Goal: Information Seeking & Learning: Understand process/instructions

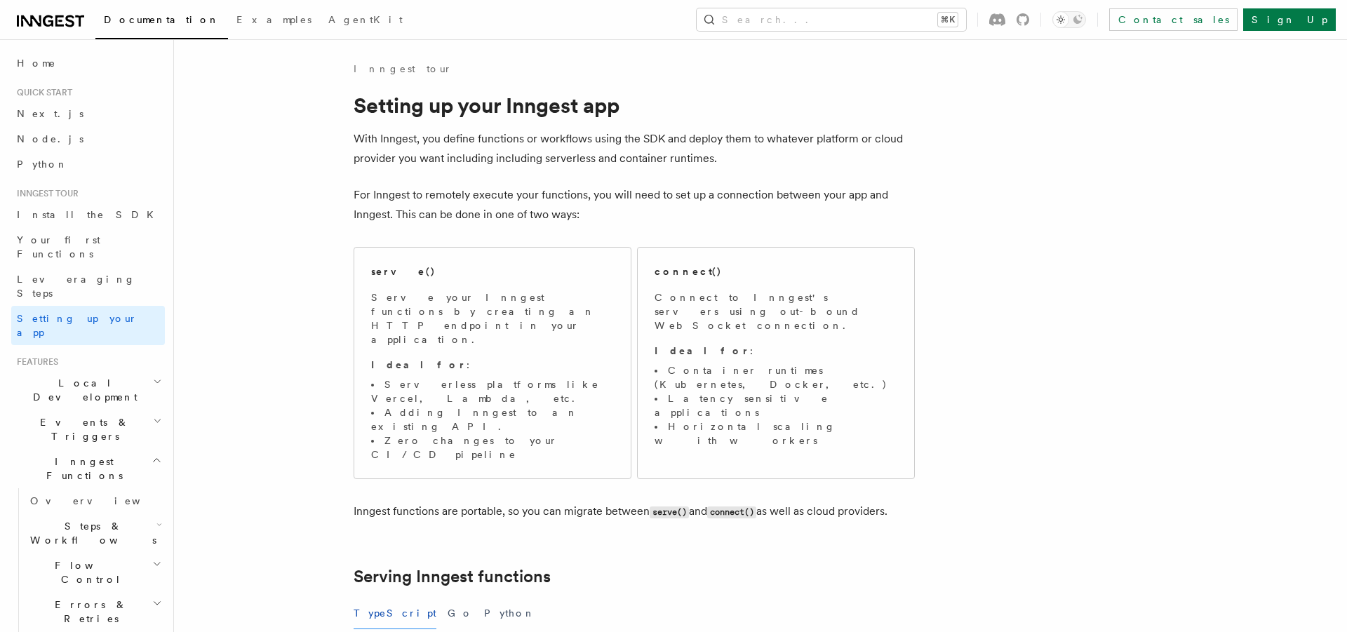
click at [112, 449] on h2 "Inngest Functions" at bounding box center [88, 468] width 154 height 39
click at [120, 488] on h2 "Realtime new" at bounding box center [88, 500] width 154 height 25
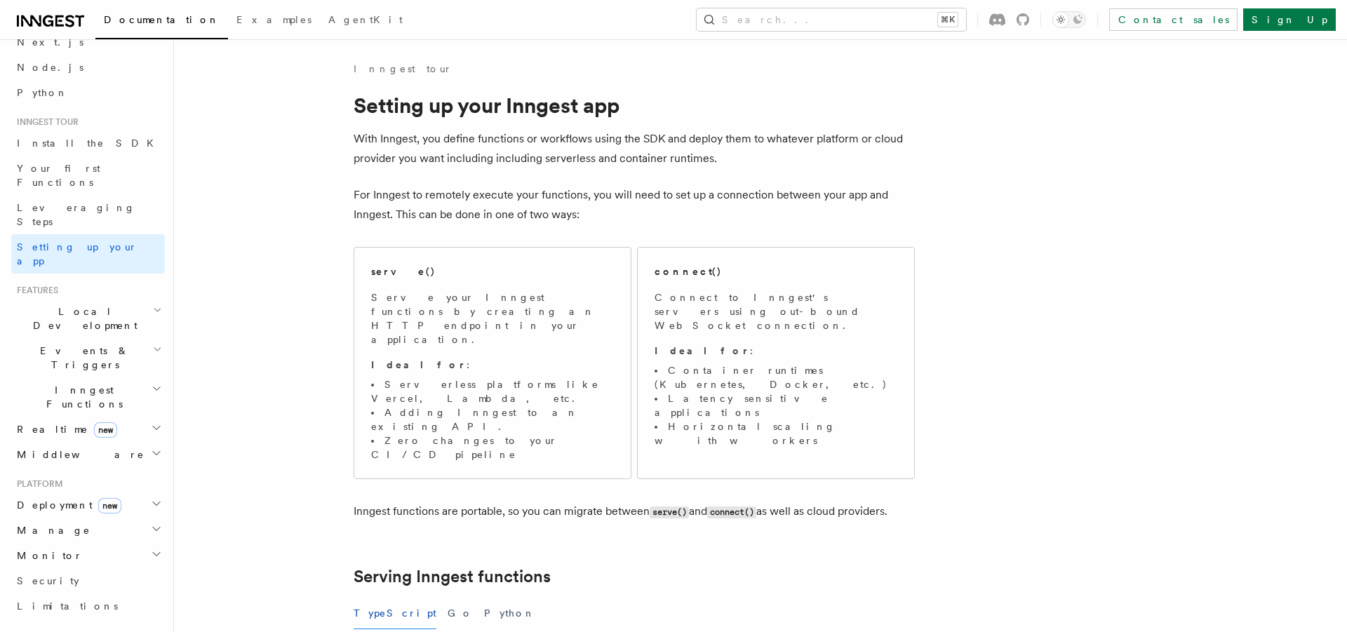
scroll to position [76, 0]
click at [39, 493] on span "Deployment new" at bounding box center [66, 500] width 110 height 14
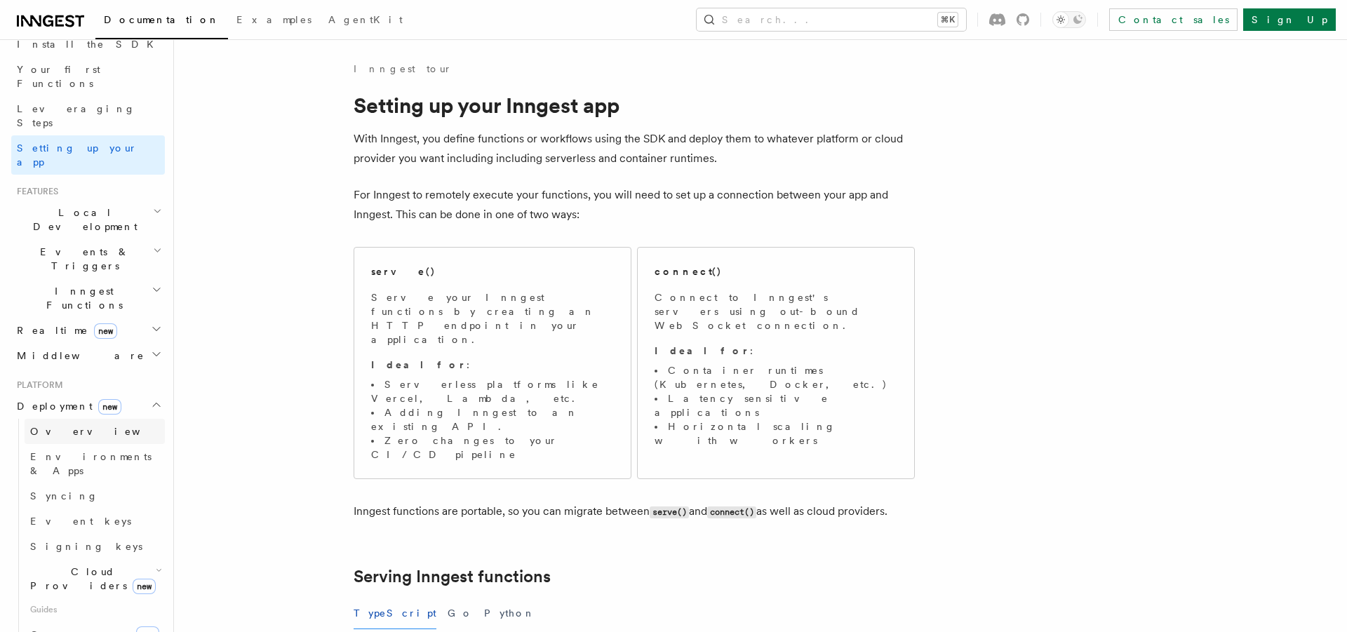
click at [68, 426] on span "Overview" at bounding box center [102, 431] width 144 height 11
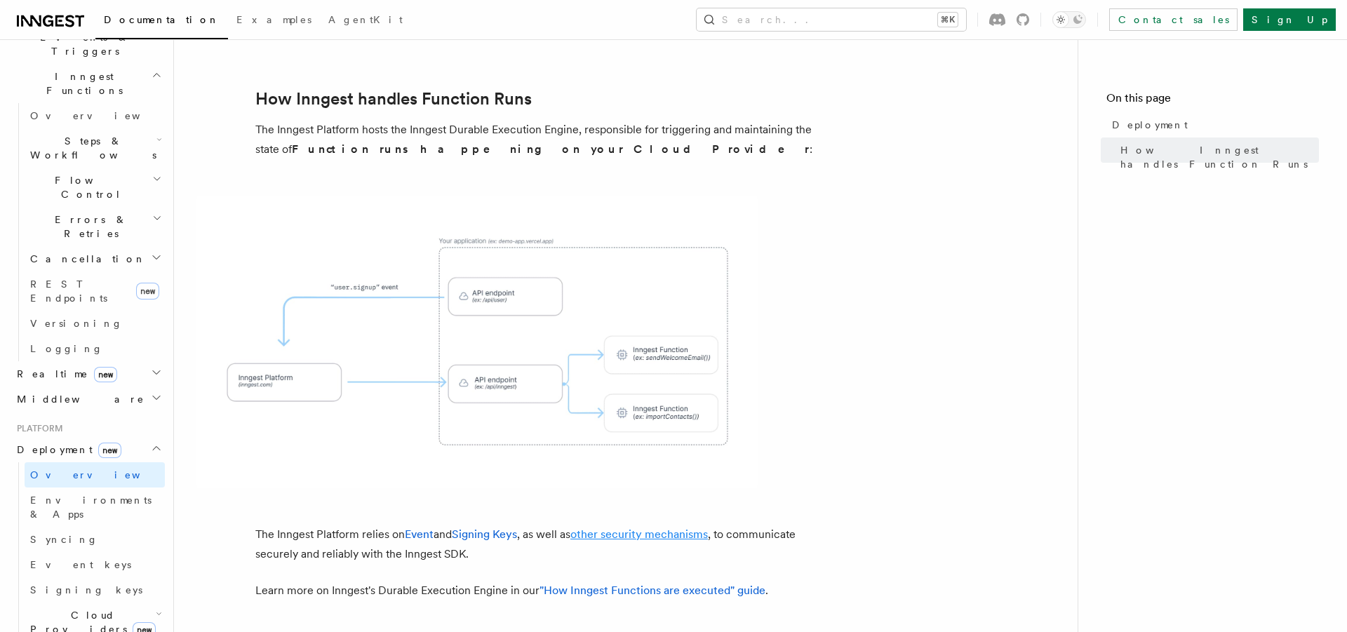
scroll to position [496, 0]
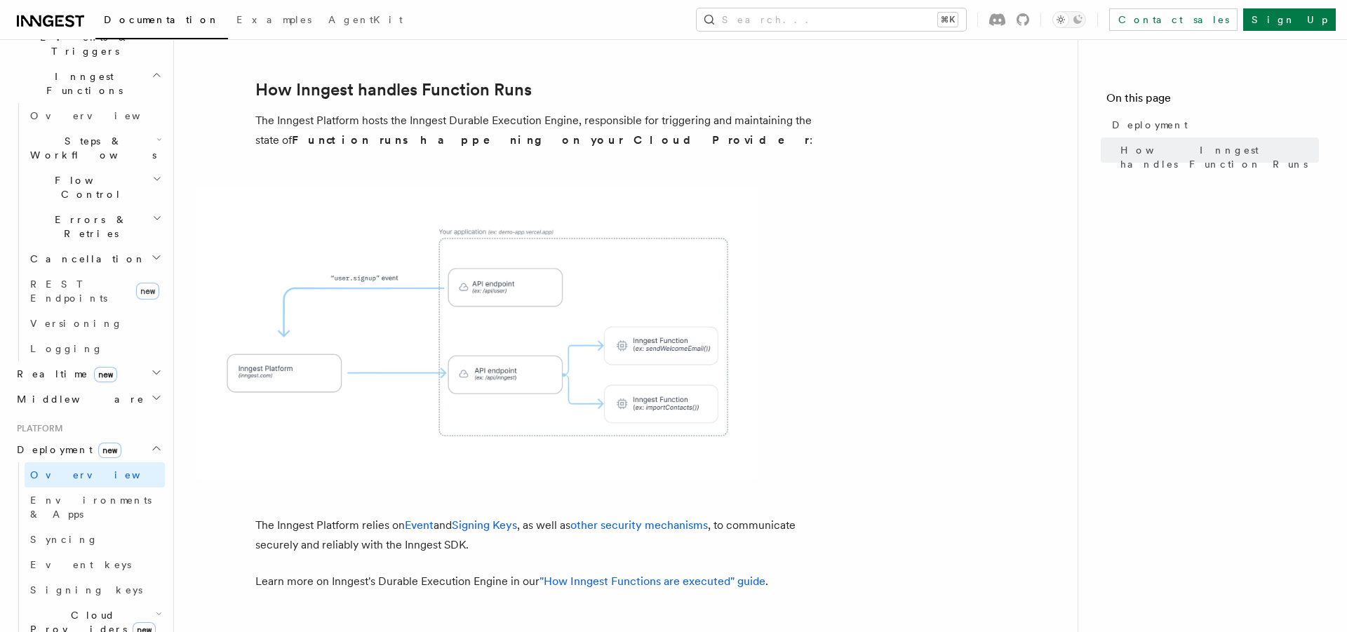
click at [59, 608] on span "Cloud Providers new" at bounding box center [90, 622] width 131 height 28
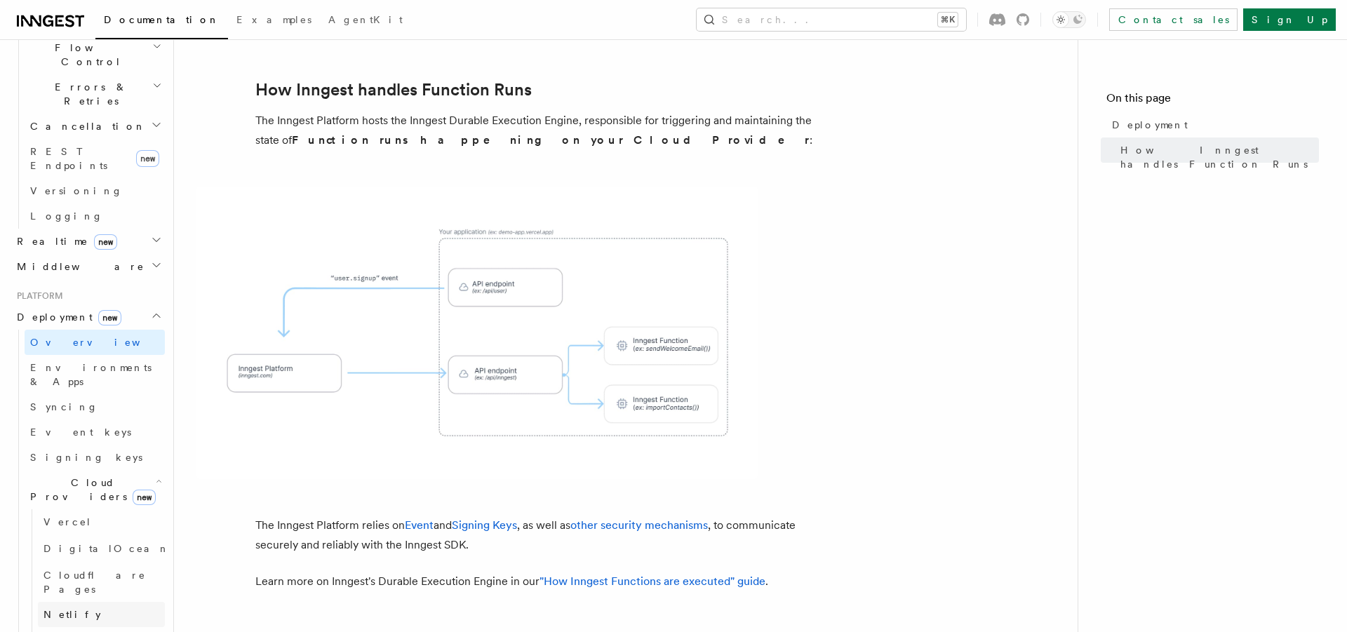
scroll to position [520, 0]
click at [156, 473] on icon "button" at bounding box center [159, 478] width 6 height 11
click at [106, 529] on link "Connect new" at bounding box center [95, 543] width 140 height 28
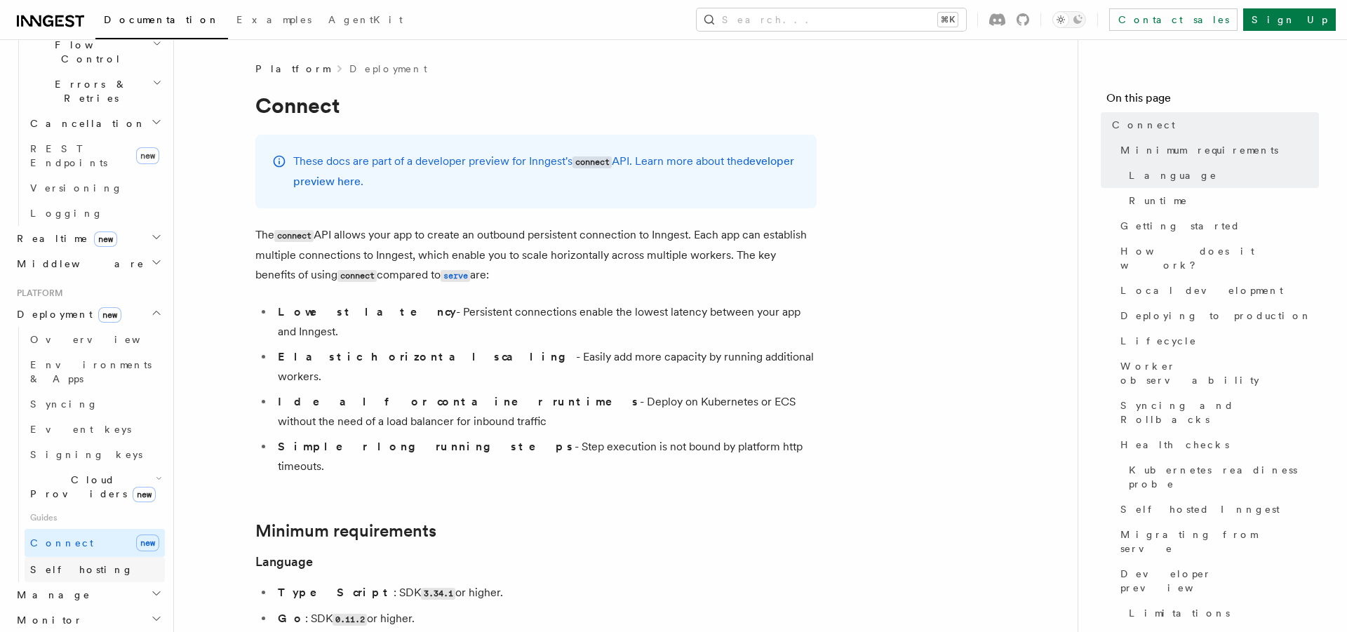
click at [48, 564] on span "Self hosting" at bounding box center [81, 569] width 103 height 11
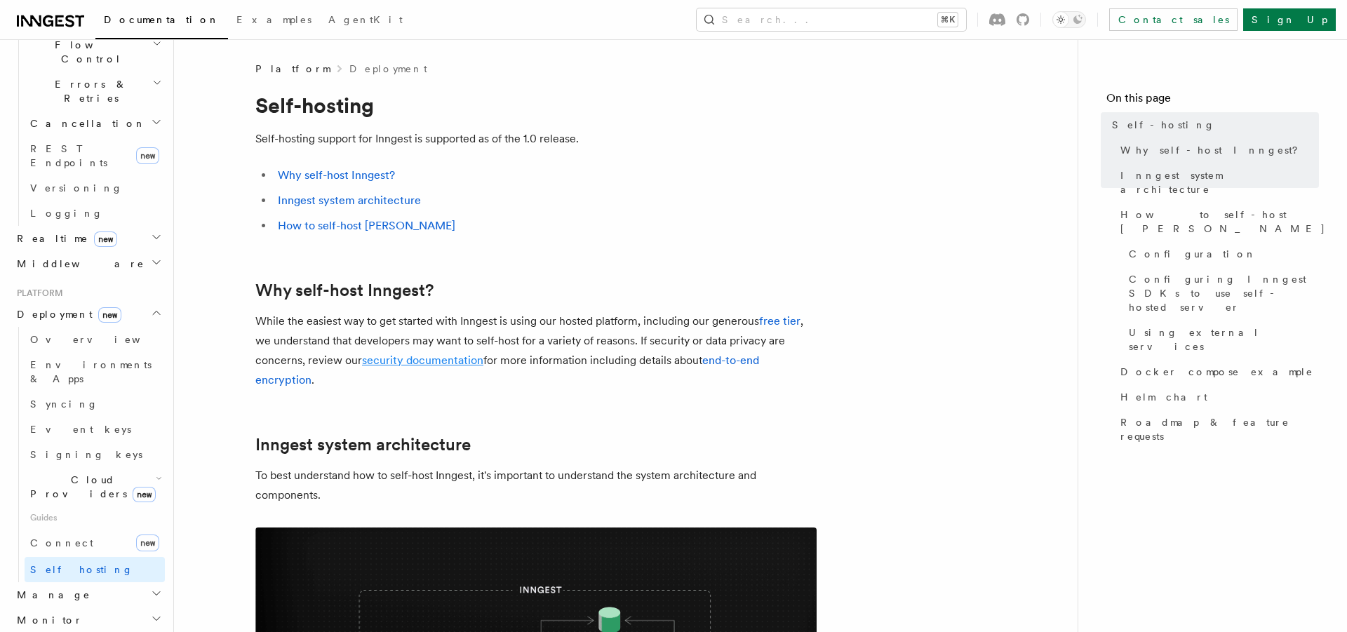
click at [454, 355] on link "security documentation" at bounding box center [422, 359] width 121 height 13
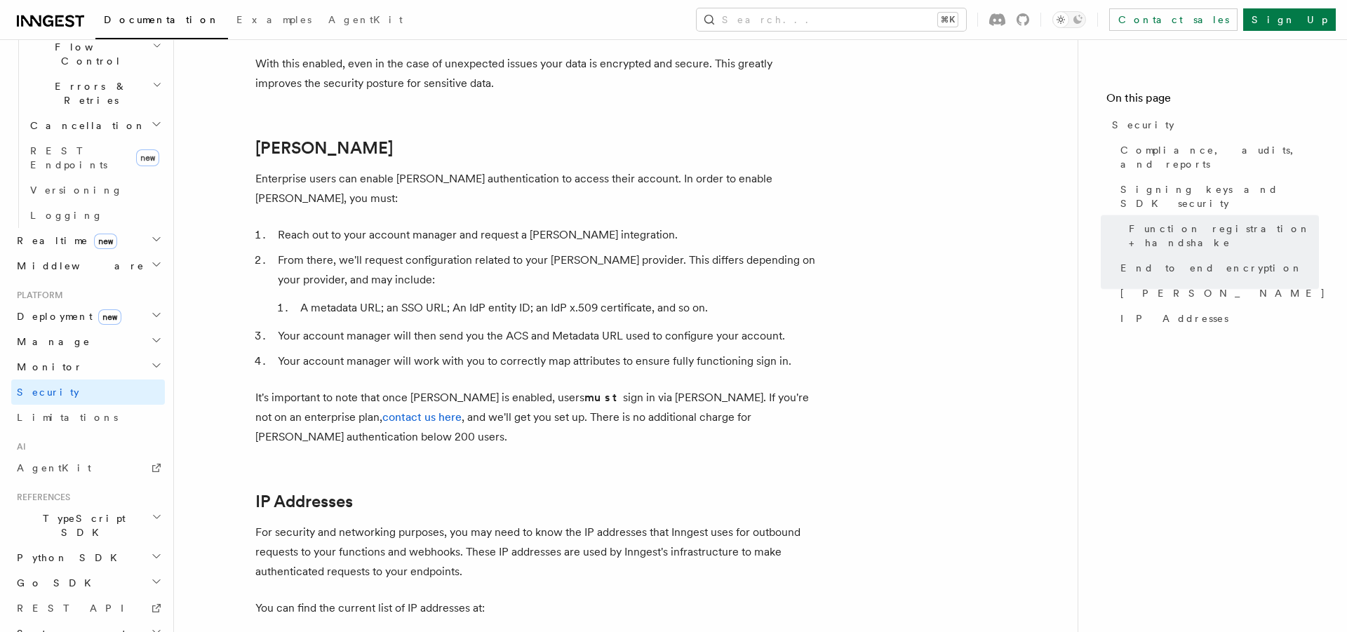
scroll to position [1704, 0]
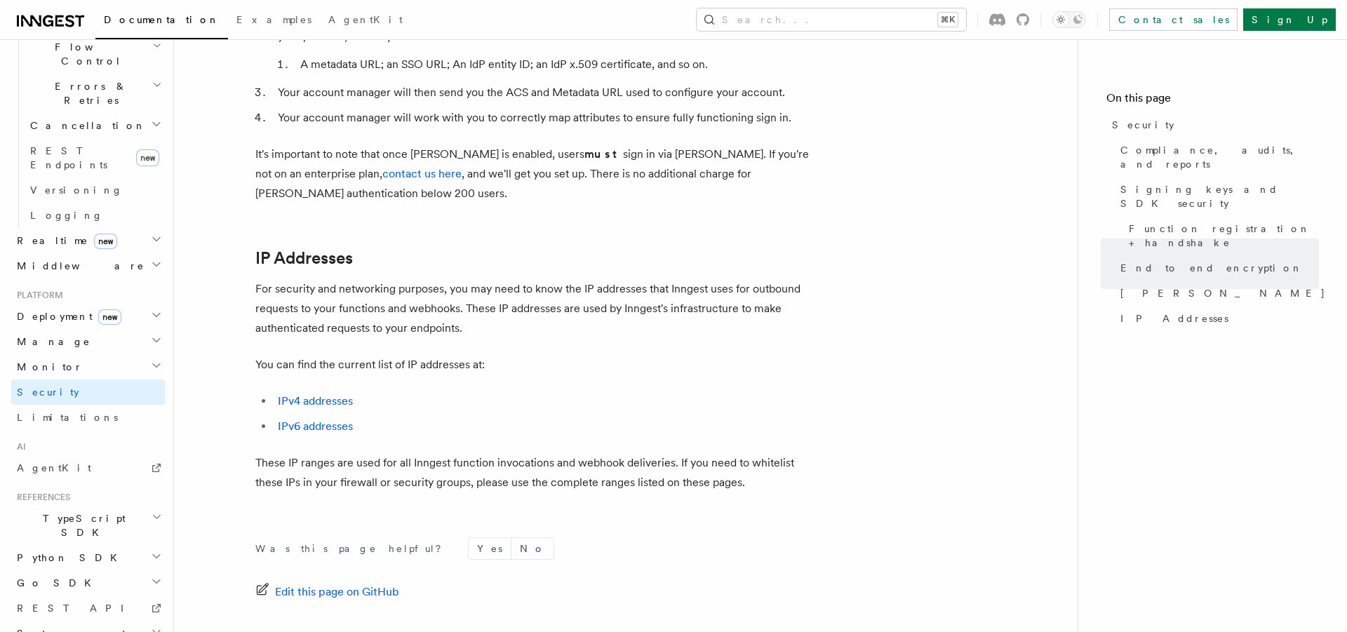
click at [46, 335] on span "Manage" at bounding box center [50, 342] width 79 height 14
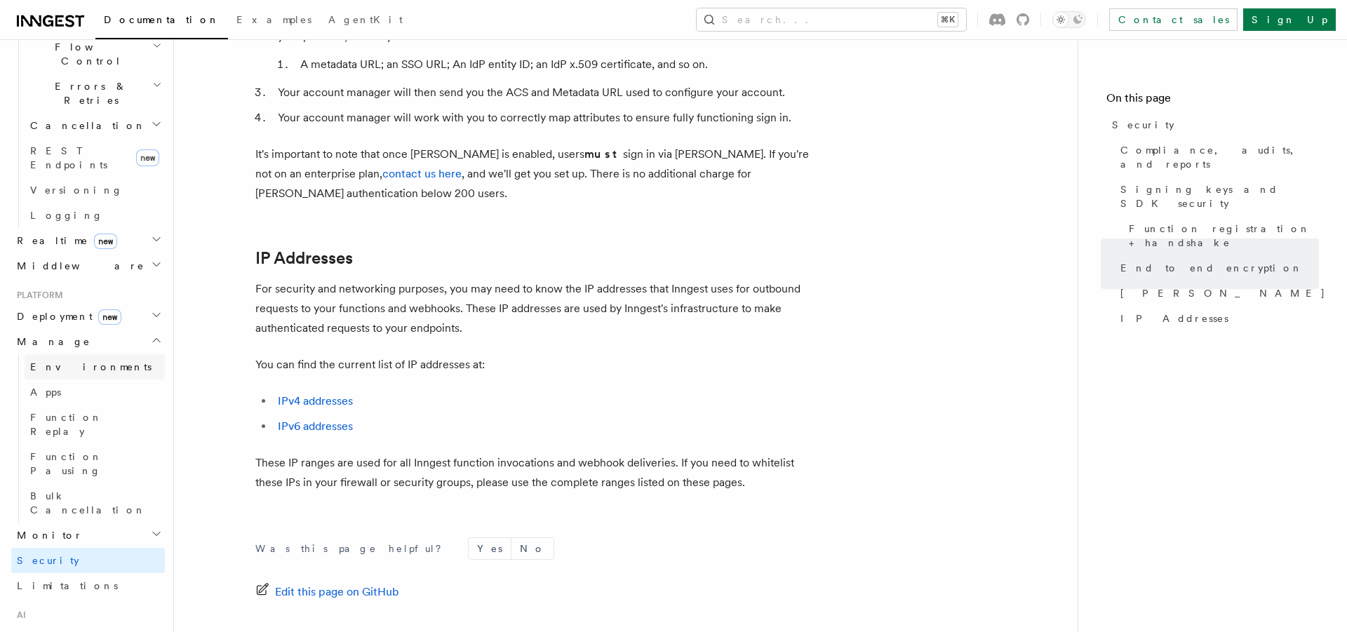
click at [65, 361] on span "Environments" at bounding box center [90, 366] width 121 height 11
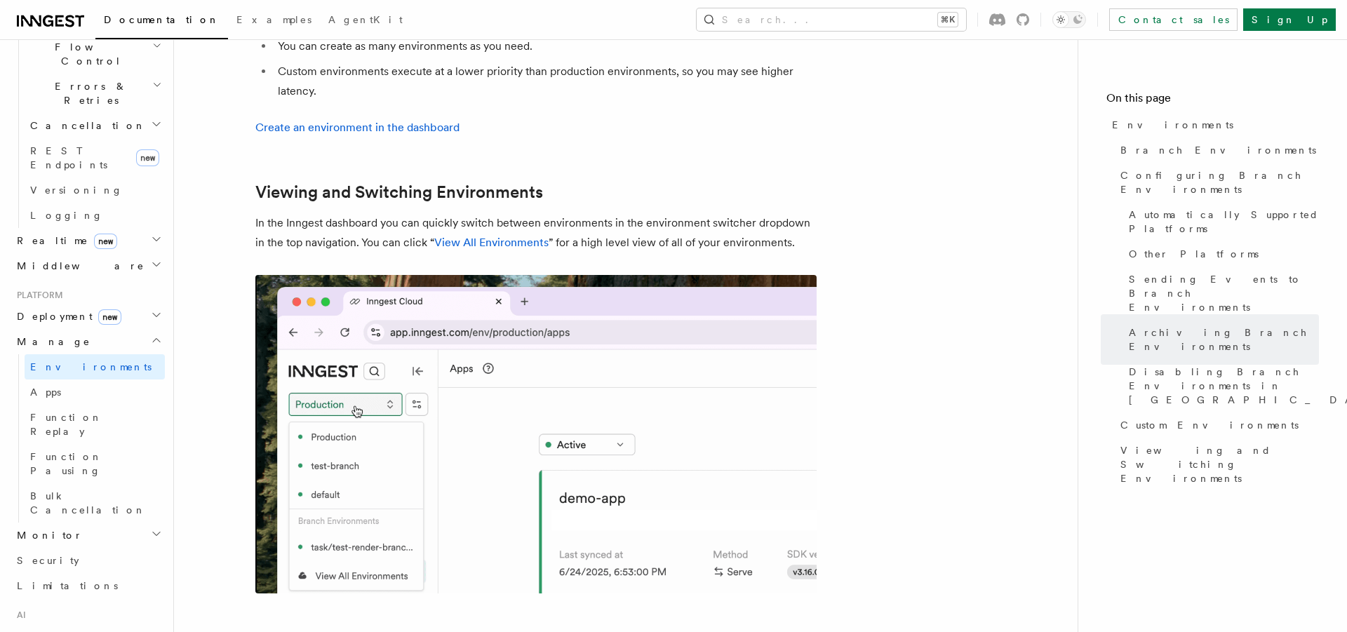
scroll to position [3213, 0]
